Goal: Navigation & Orientation: Find specific page/section

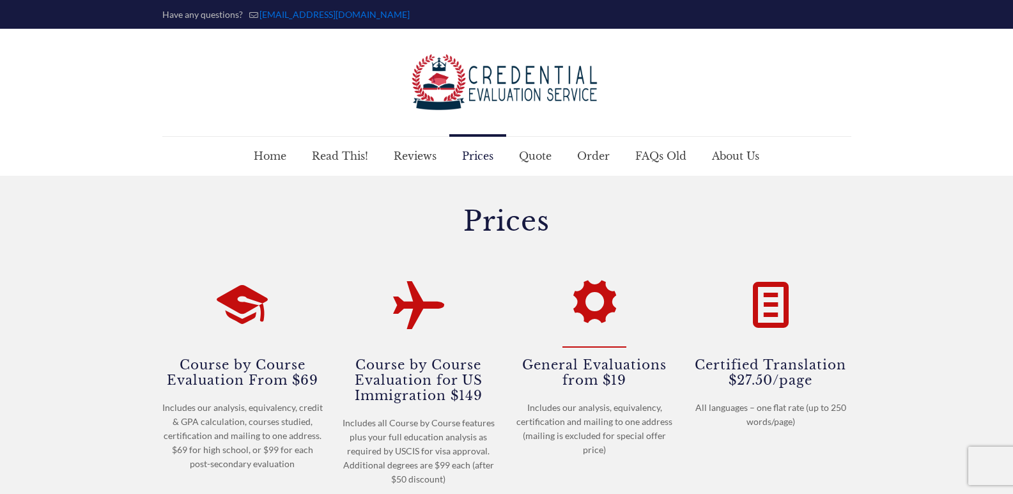
click at [518, 295] on div "General Evaluations from $19 Includes our analysis, equivalency, certification …" at bounding box center [595, 361] width 161 height 203
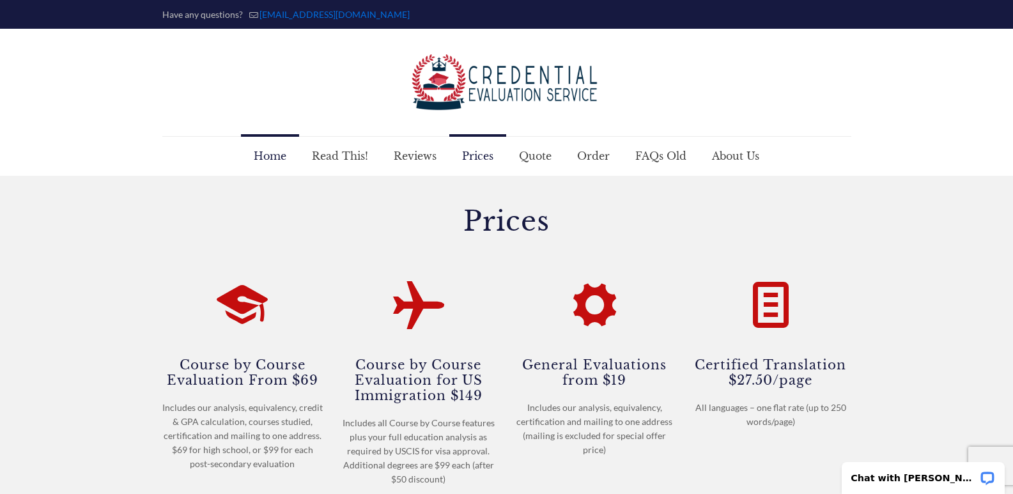
click at [252, 162] on span "Home" at bounding box center [270, 156] width 58 height 38
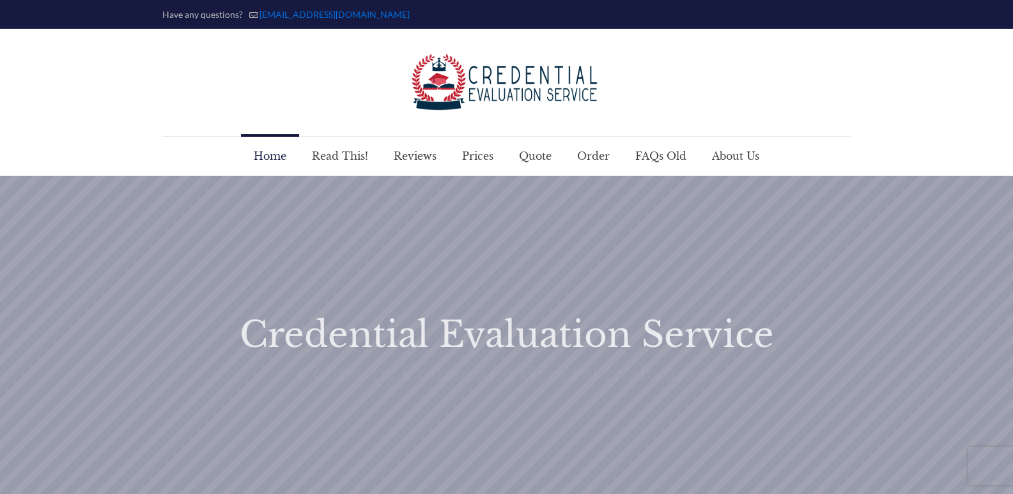
scroll to position [382, 0]
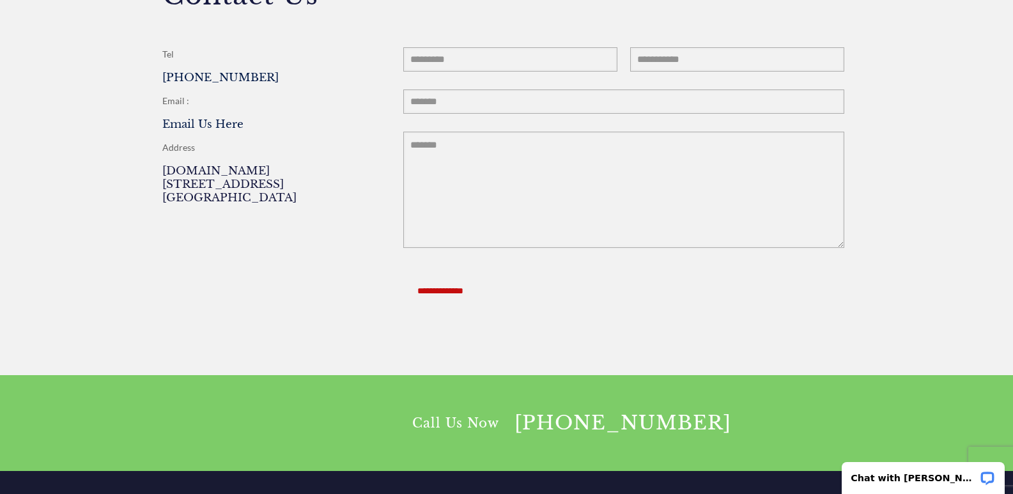
scroll to position [1693, 0]
